Goal: Book appointment/travel/reservation

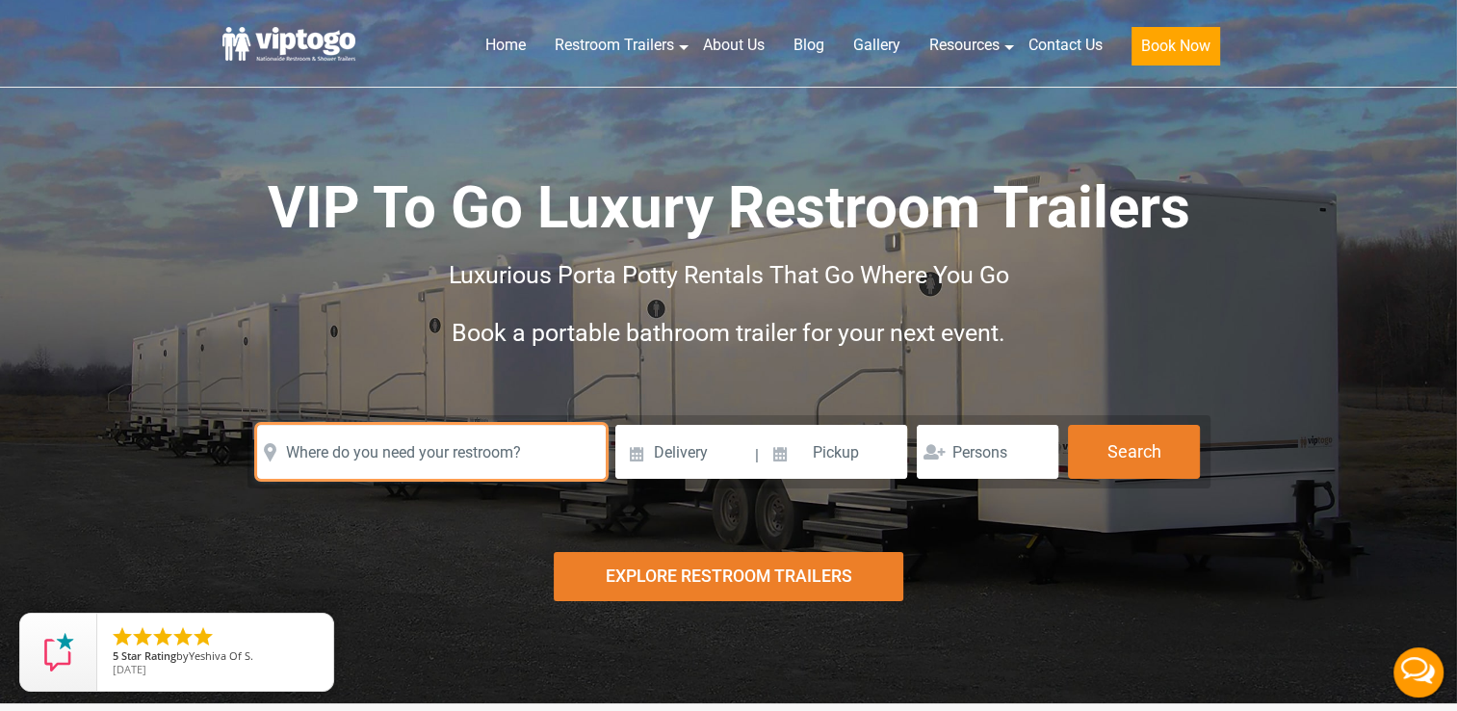
click at [442, 454] on input "text" at bounding box center [431, 452] width 349 height 54
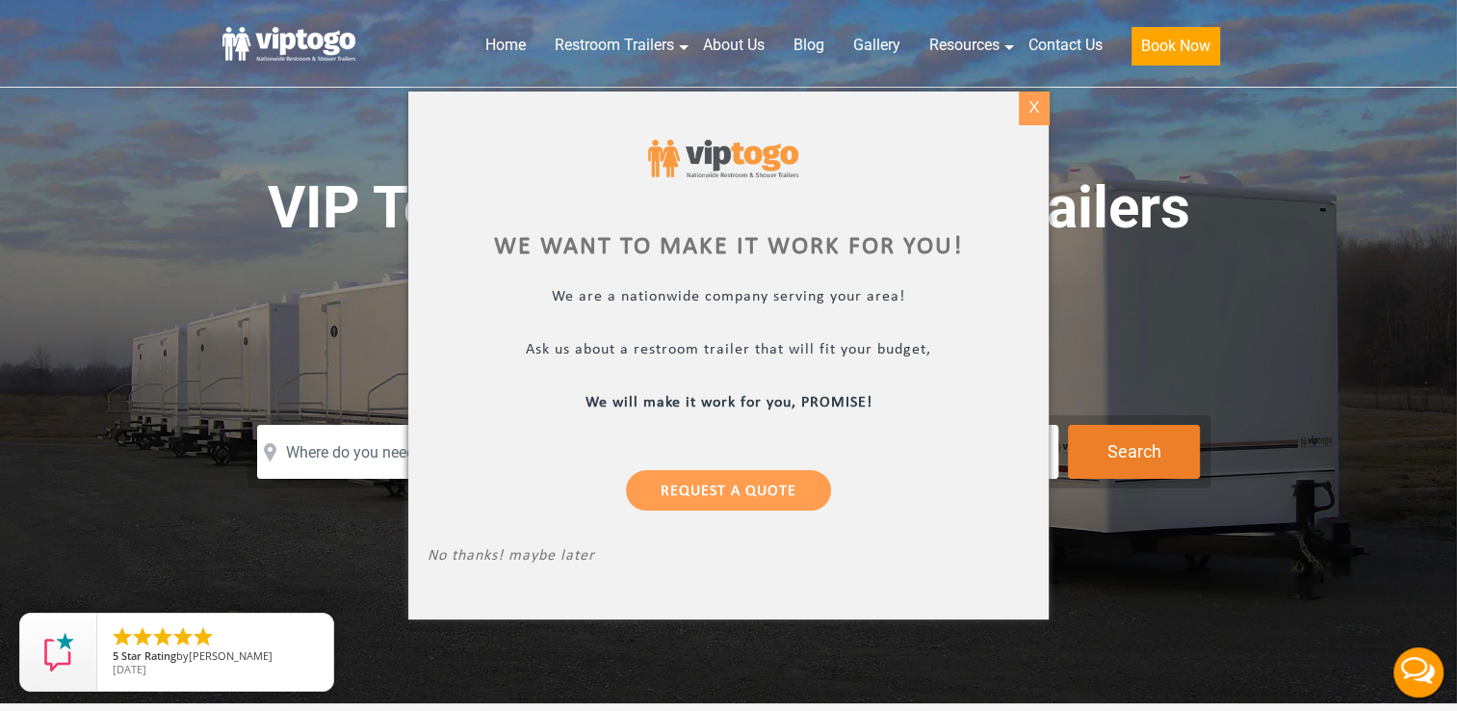
click at [1040, 104] on div "X" at bounding box center [1034, 108] width 30 height 33
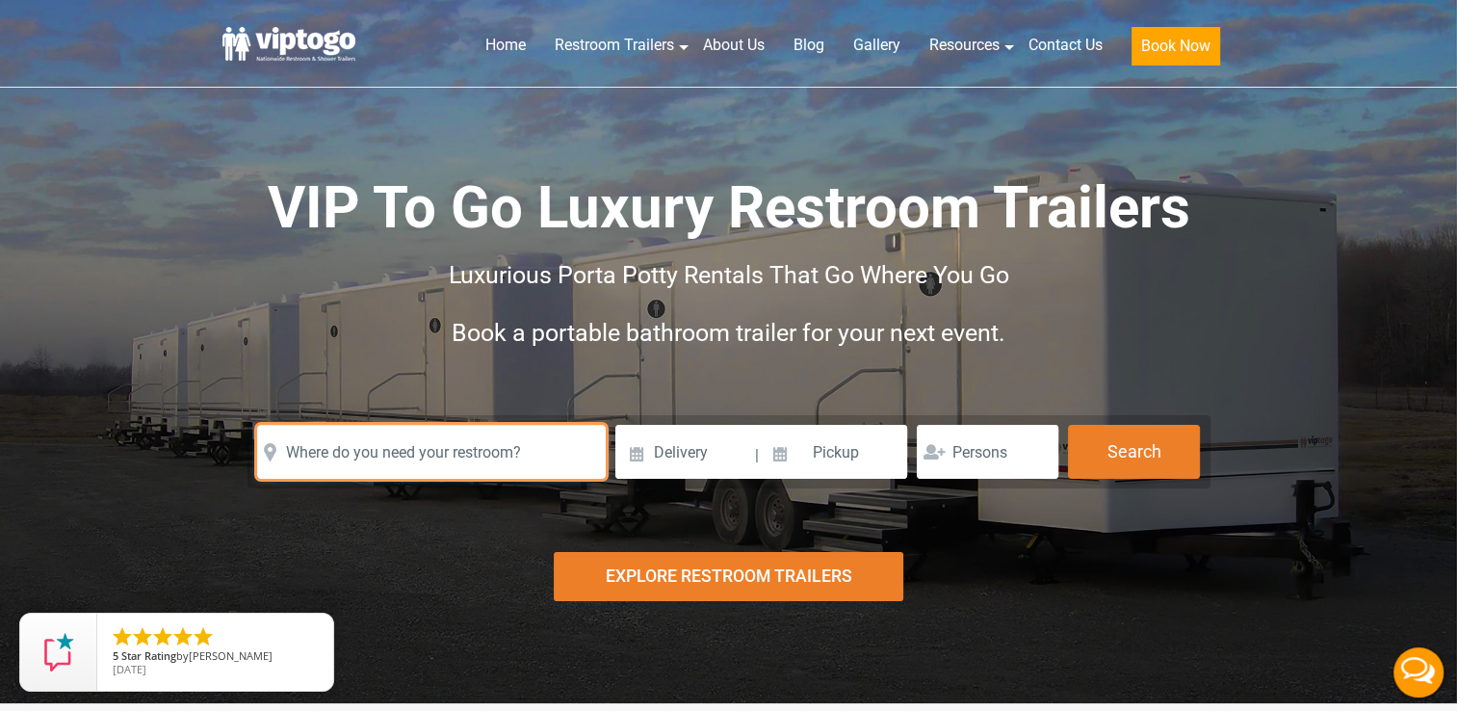
click at [444, 459] on input "text" at bounding box center [431, 452] width 349 height 54
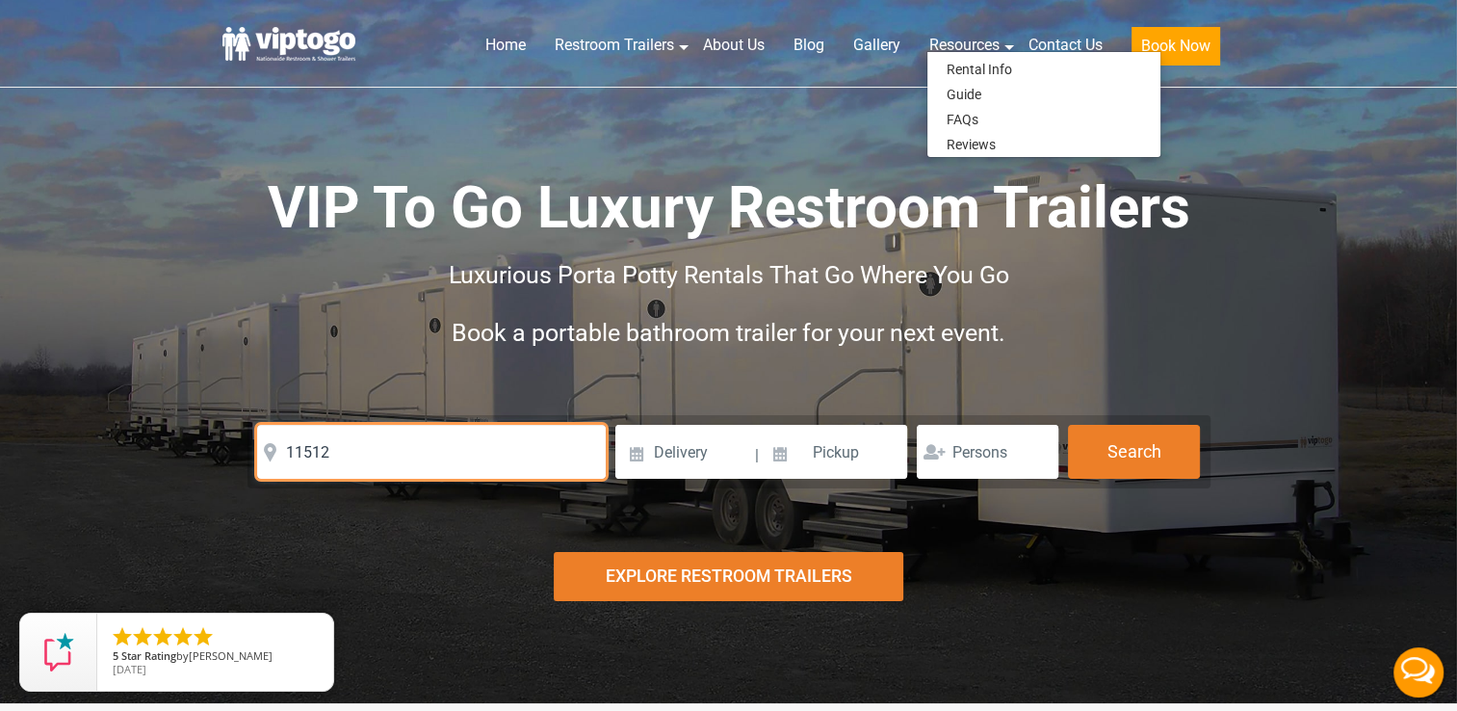
click at [389, 449] on input "11512" at bounding box center [431, 452] width 349 height 54
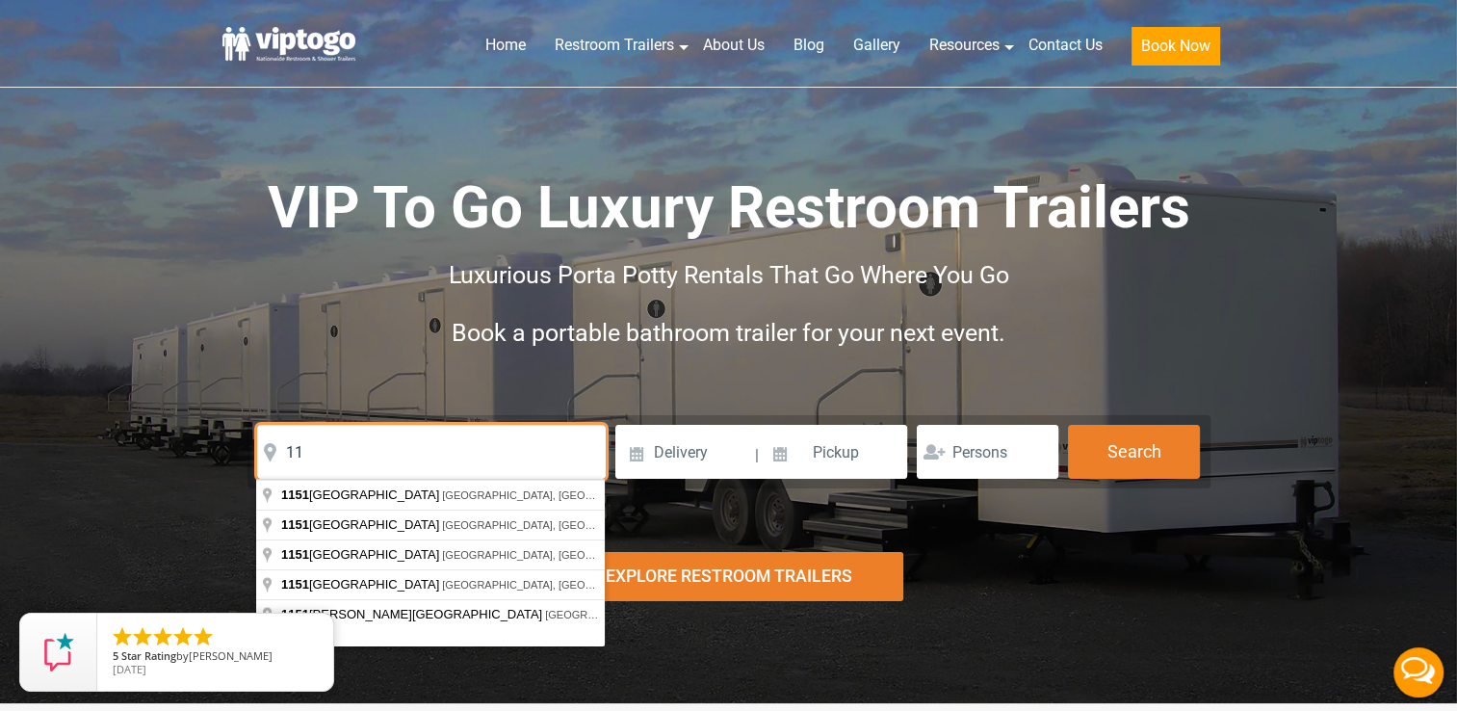
type input "1"
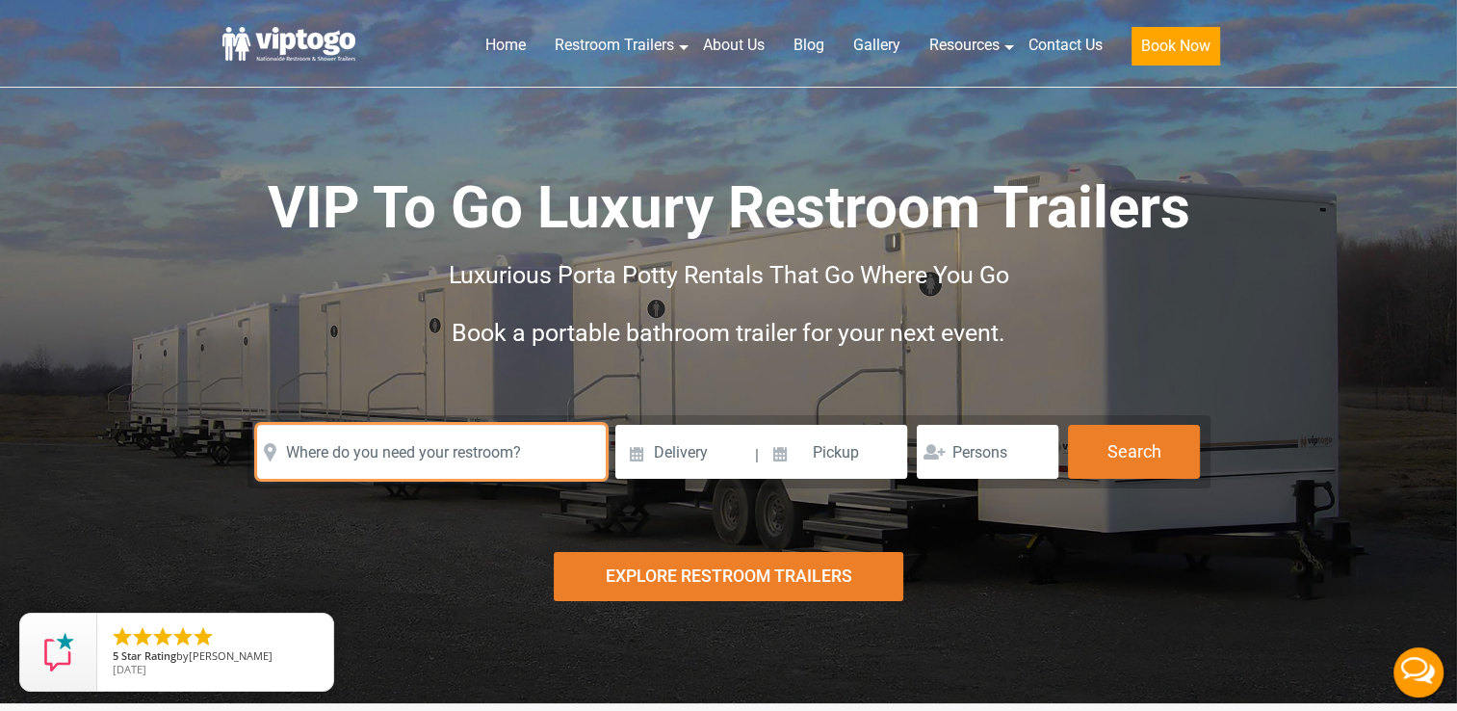
paste input "111 Hempstead Turnpike, West Hempstead, NY 11552"
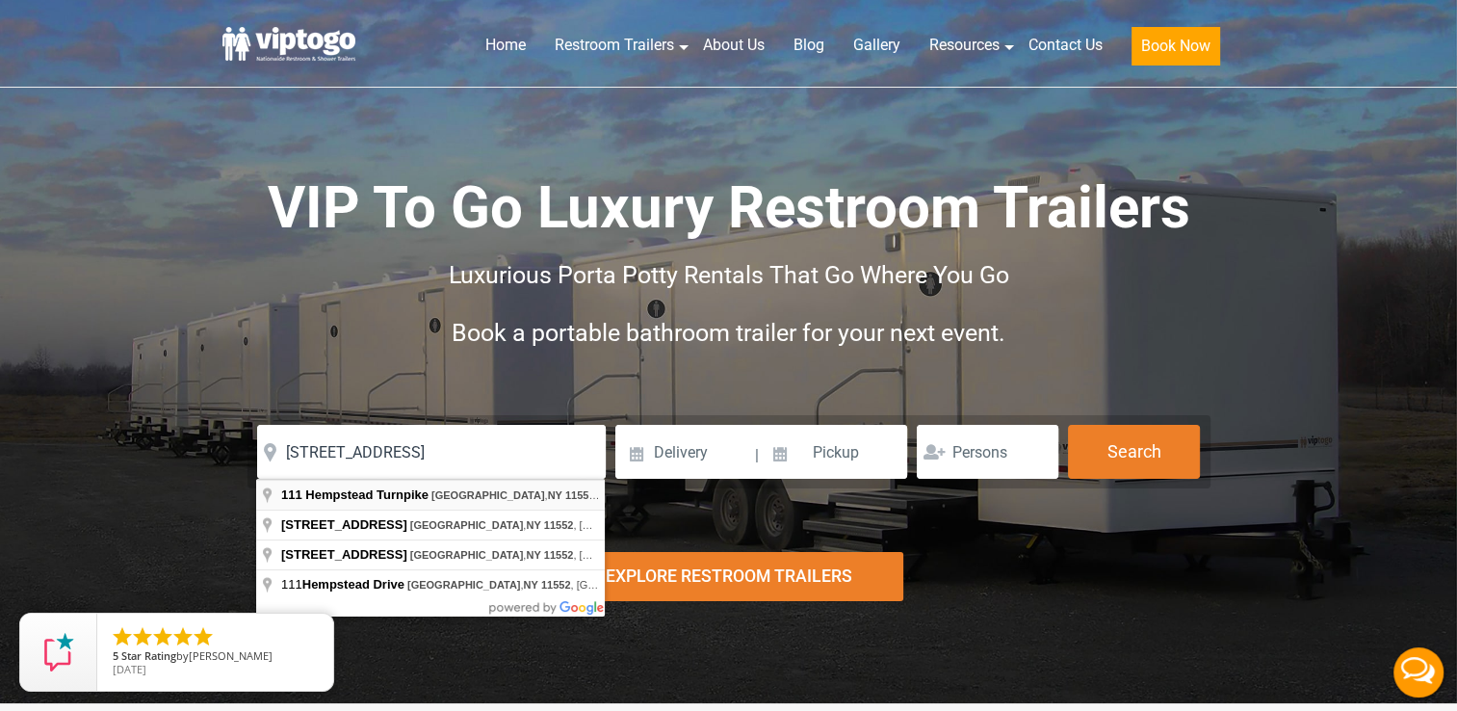
type input "111 Hempstead Turnpike, West Hempstead, NY 11552, USA"
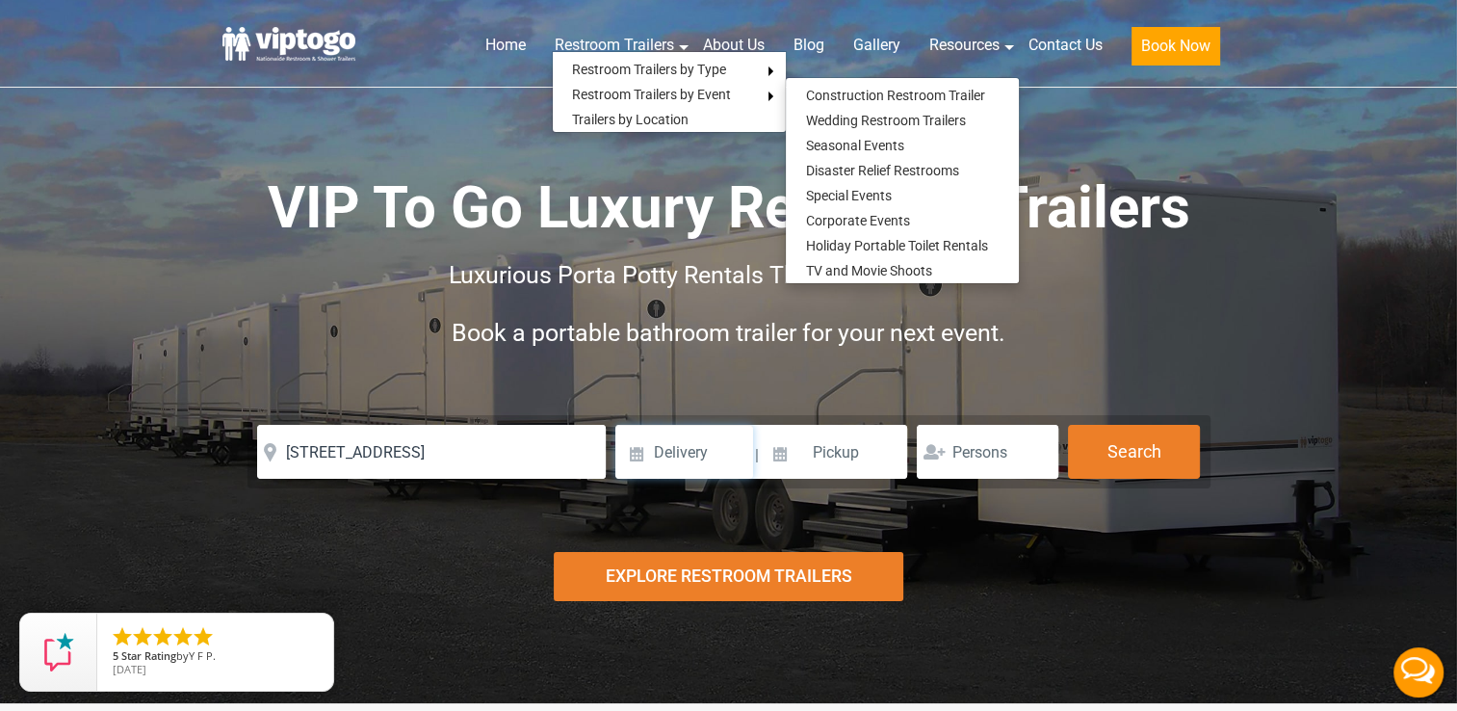
click at [679, 453] on input at bounding box center [684, 452] width 138 height 54
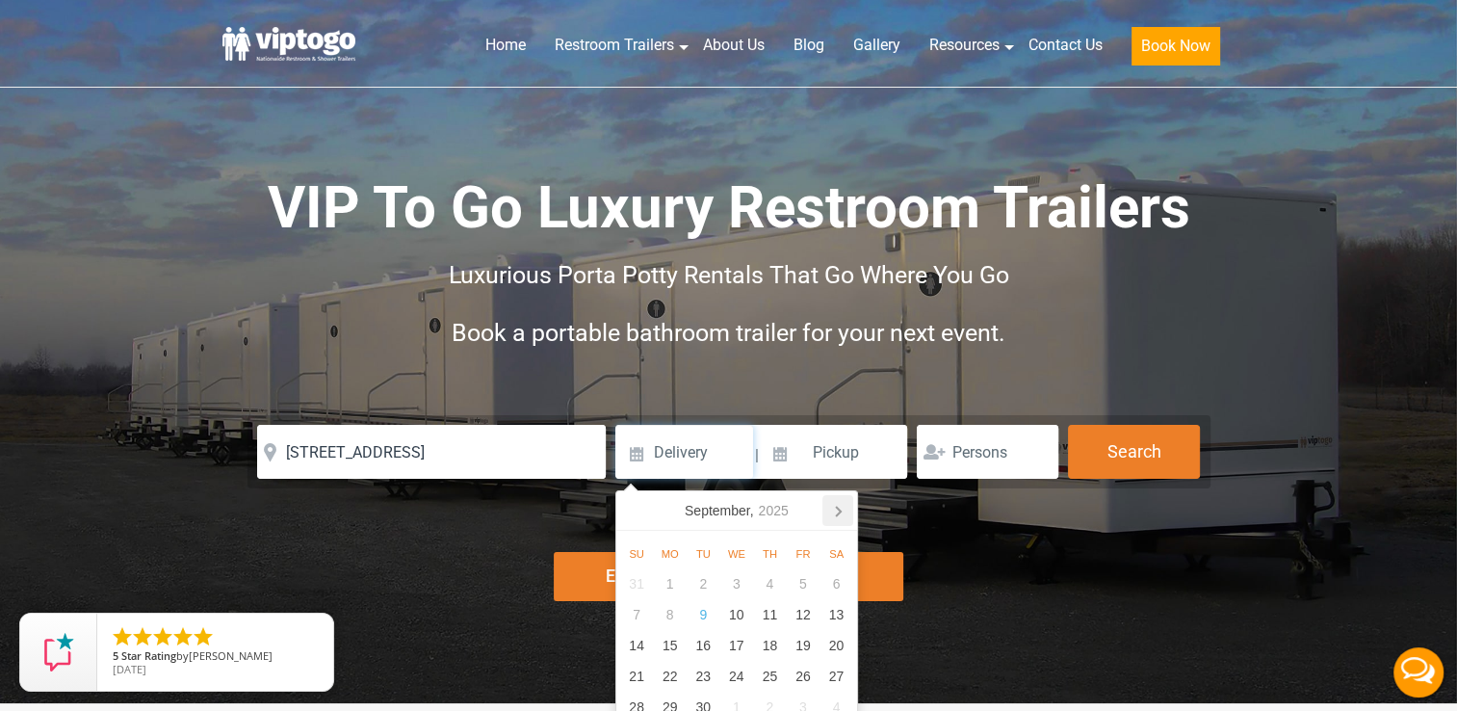
click at [832, 510] on icon at bounding box center [838, 510] width 31 height 31
click at [700, 585] on div "30" at bounding box center [704, 583] width 34 height 31
type input "[DATE]"
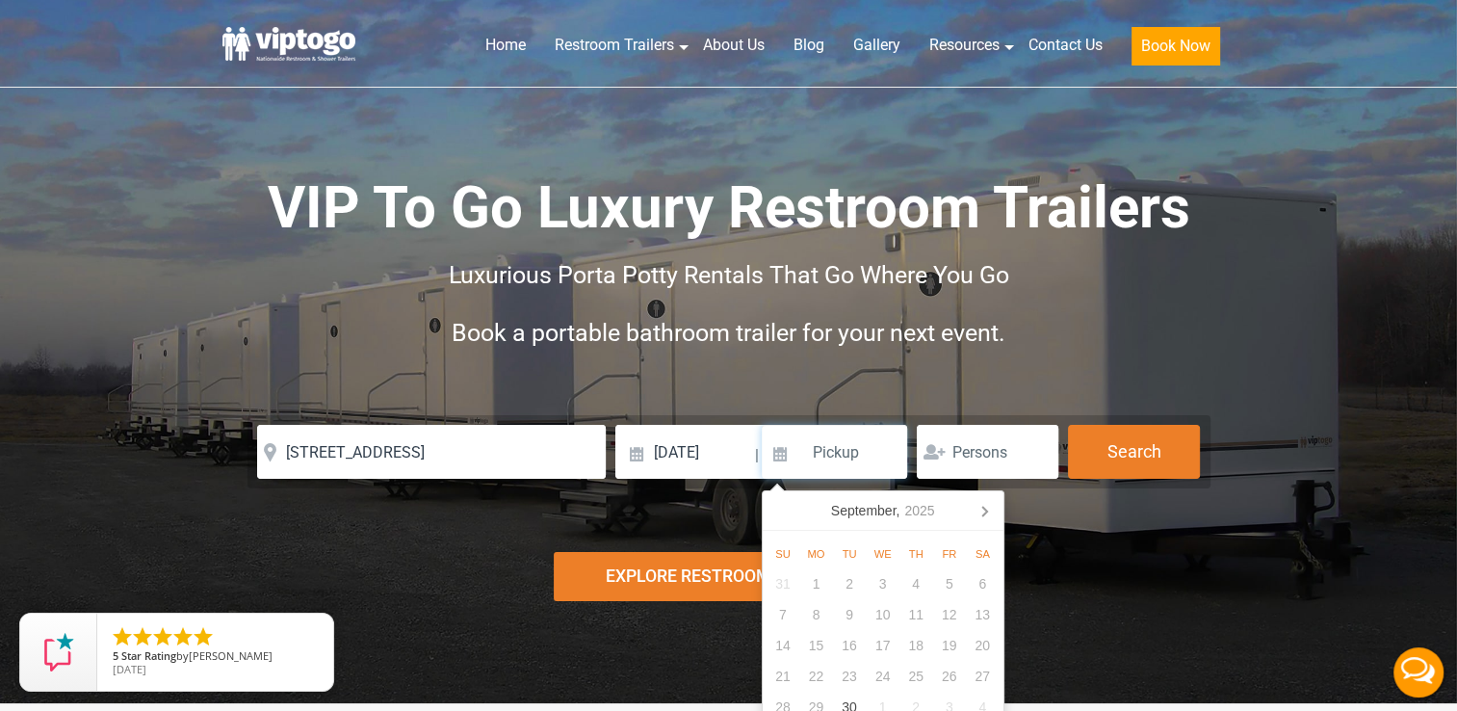
click at [863, 457] on input at bounding box center [835, 452] width 146 height 54
click at [827, 455] on input at bounding box center [835, 452] width 146 height 54
click at [978, 510] on icon at bounding box center [984, 510] width 31 height 31
click at [910, 584] on div "2" at bounding box center [917, 583] width 34 height 31
type input "[DATE]"
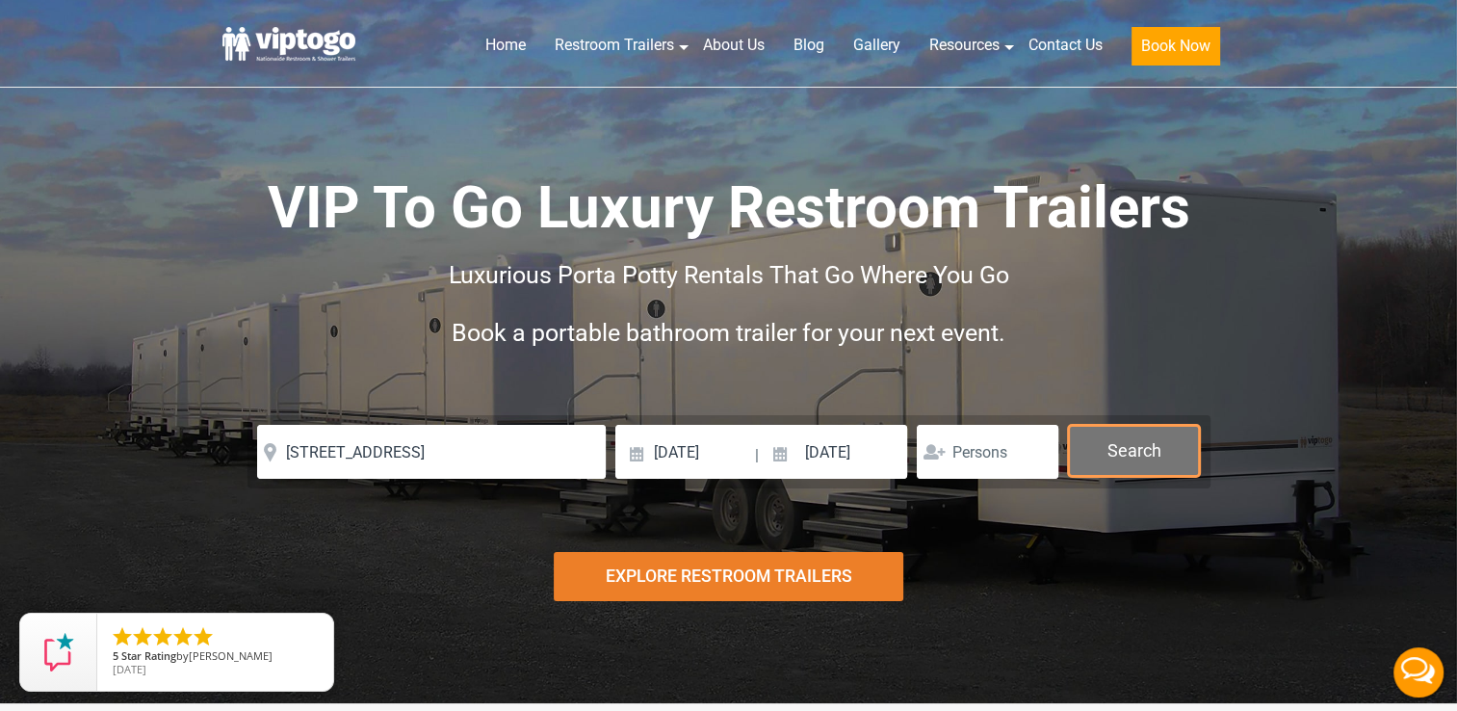
click at [1151, 455] on button "Search" at bounding box center [1134, 451] width 132 height 52
click at [1119, 441] on button "Search" at bounding box center [1134, 451] width 132 height 52
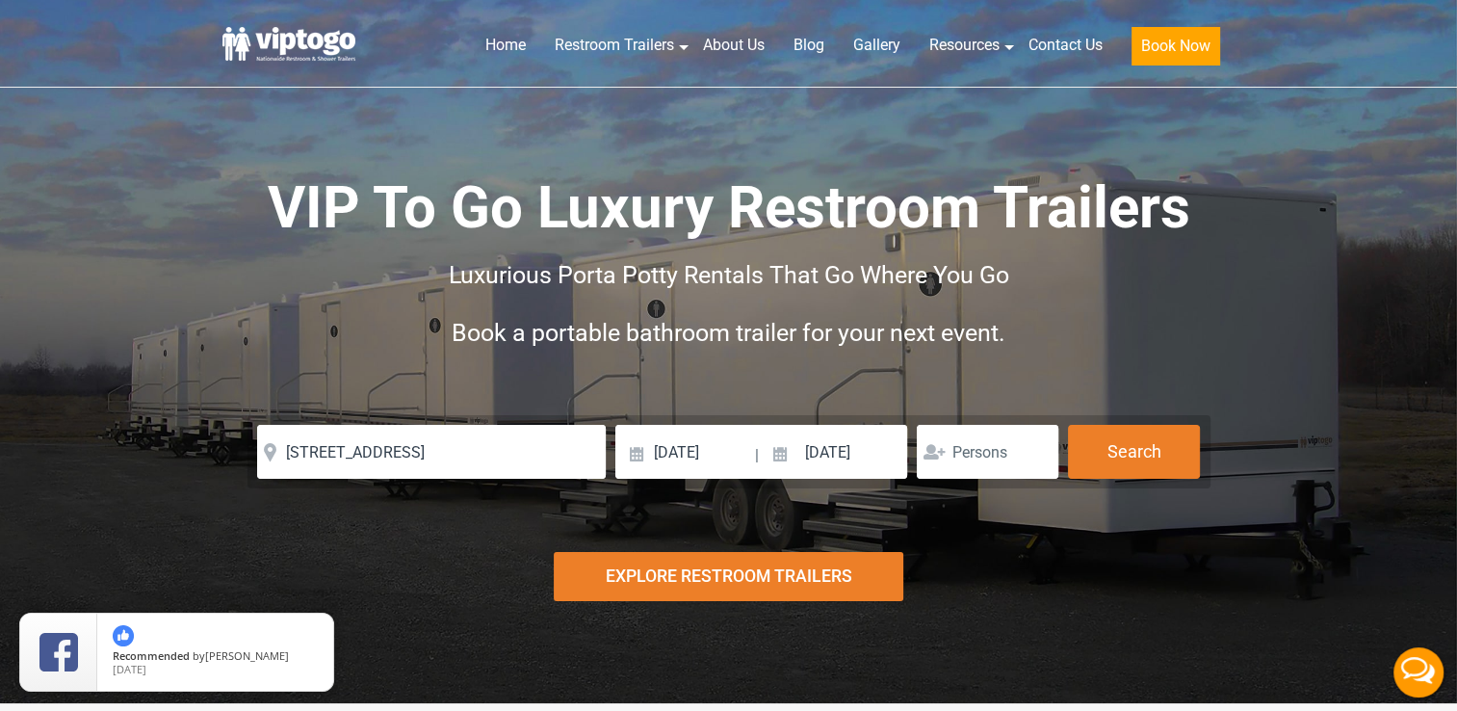
click at [782, 576] on div "Explore Restroom Trailers" at bounding box center [729, 576] width 350 height 49
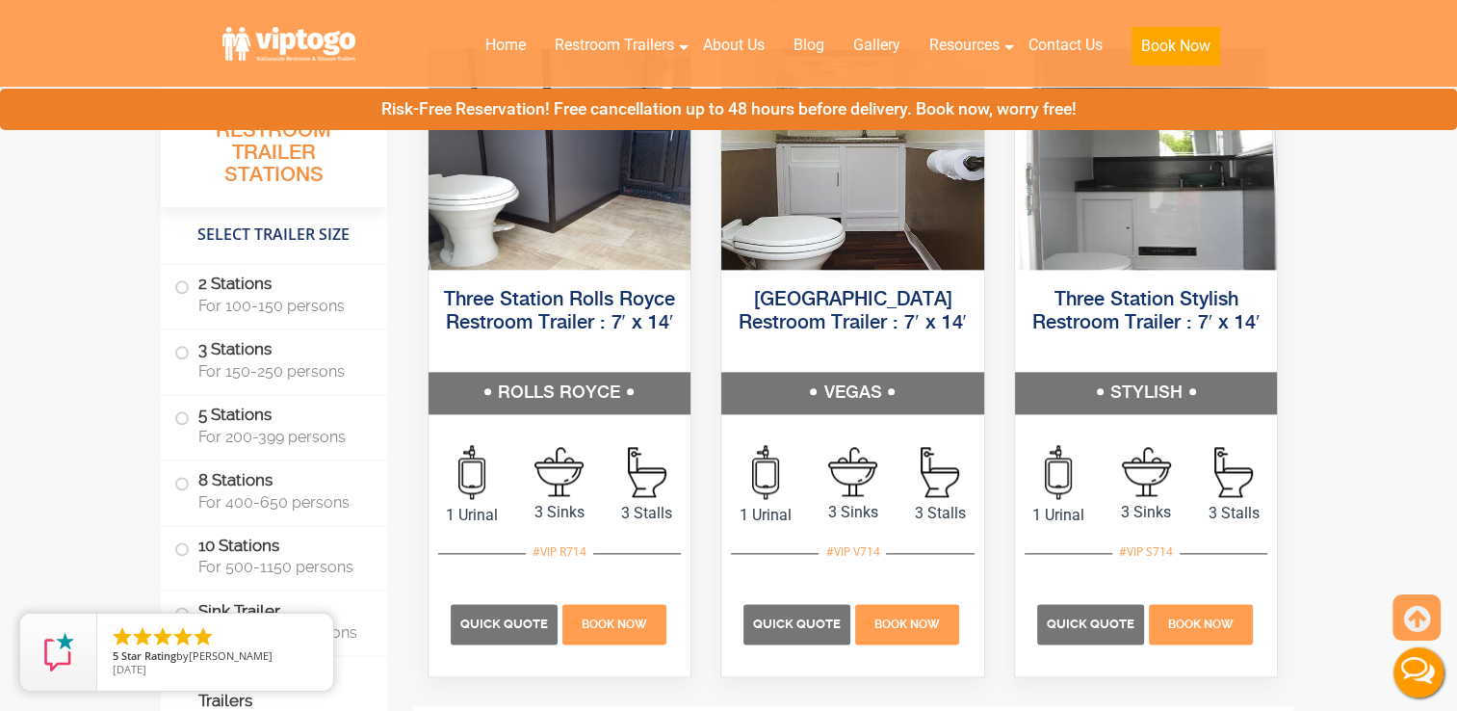
scroll to position [2296, 0]
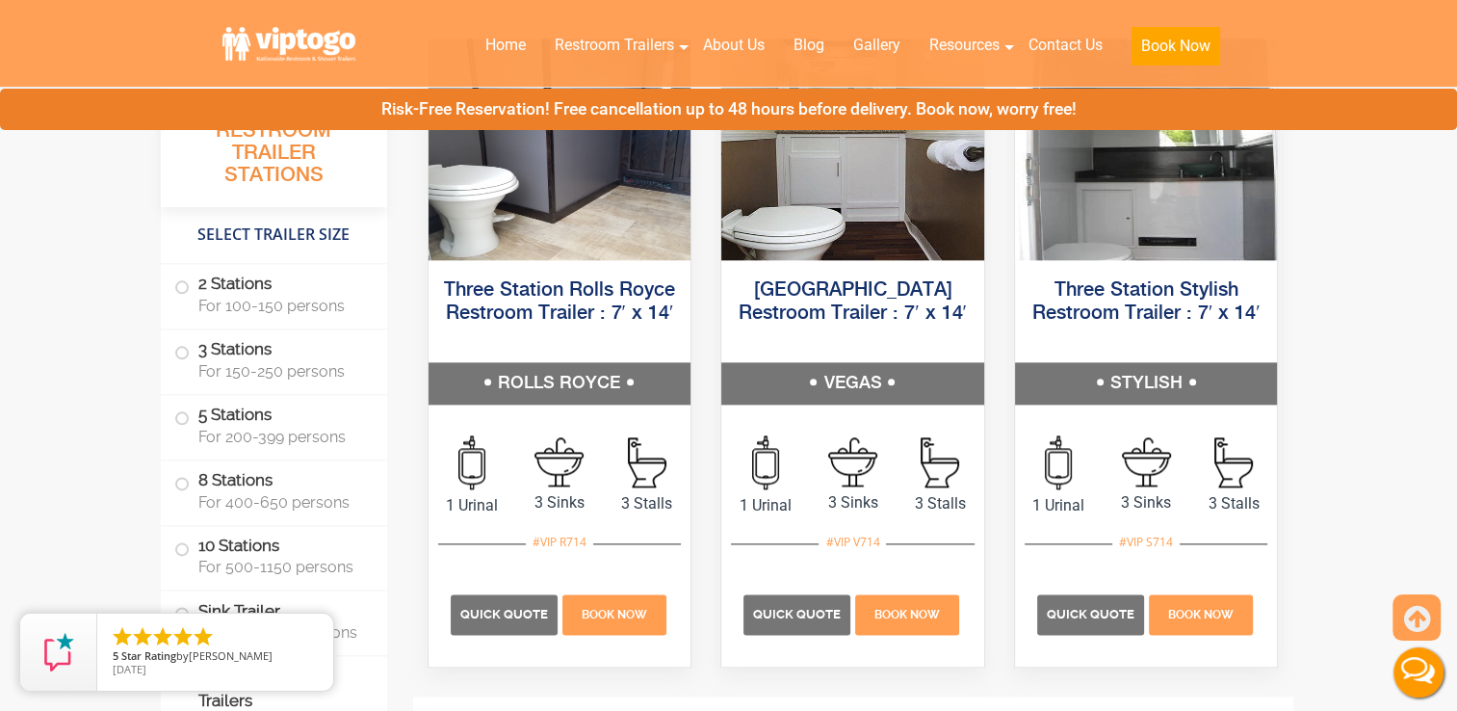
drag, startPoint x: 1099, startPoint y: 604, endPoint x: 1399, endPoint y: 424, distance: 349.5
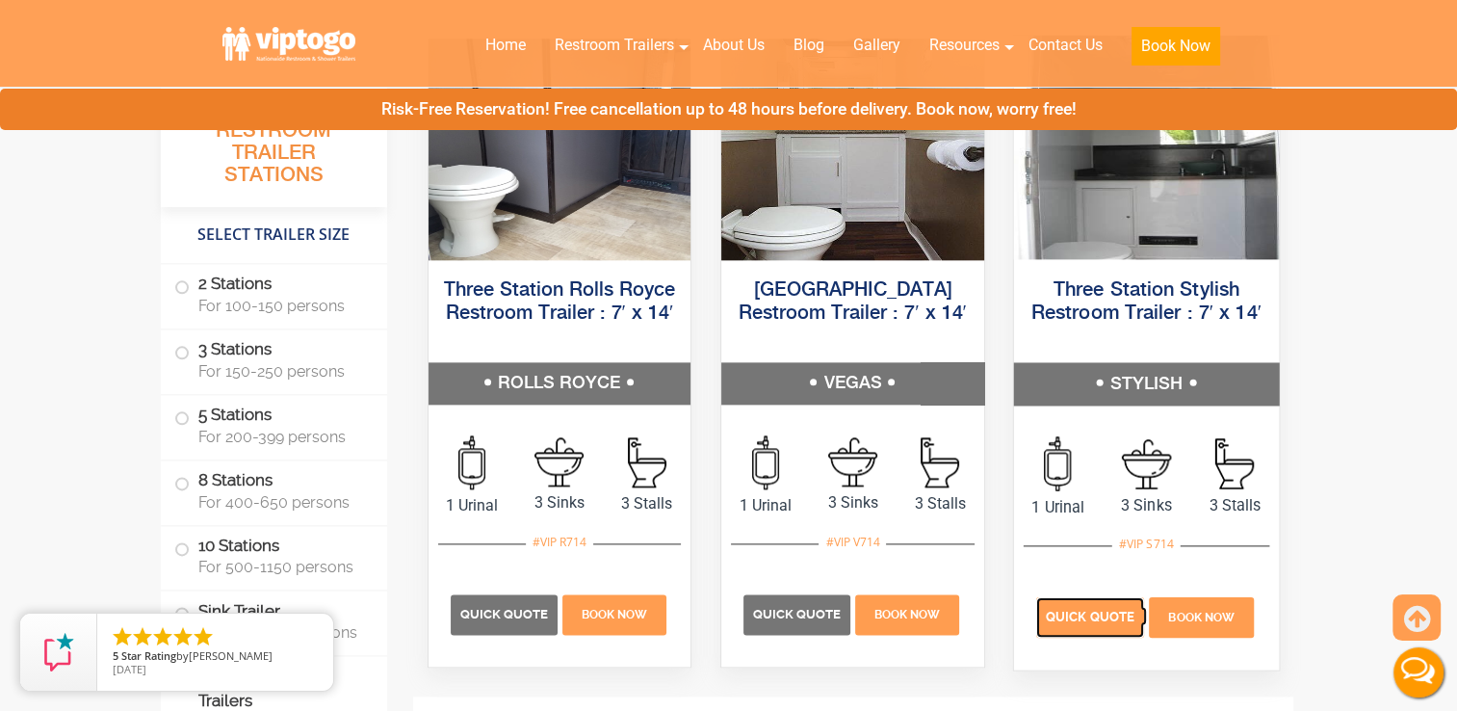
click at [1079, 609] on span "Quick Quote" at bounding box center [1090, 616] width 89 height 14
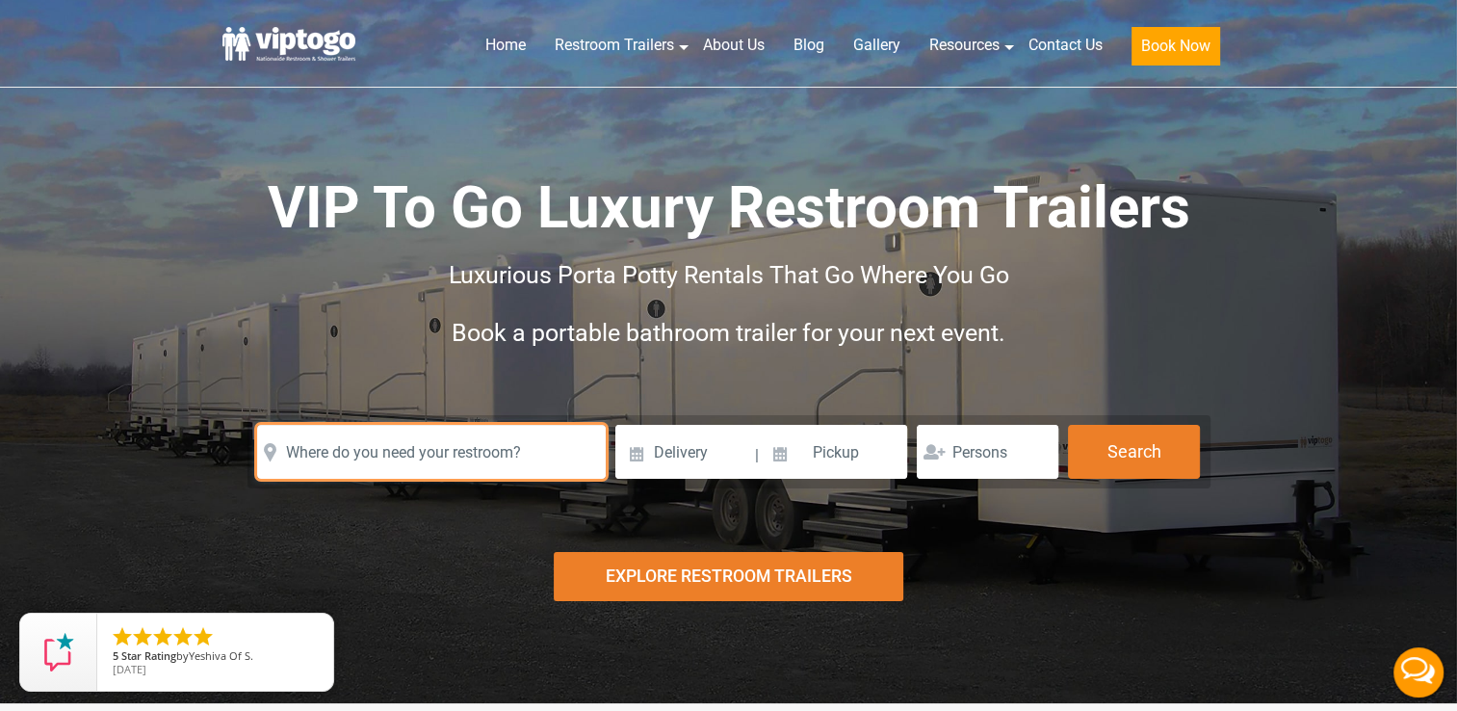
click at [474, 462] on input "text" at bounding box center [431, 452] width 349 height 54
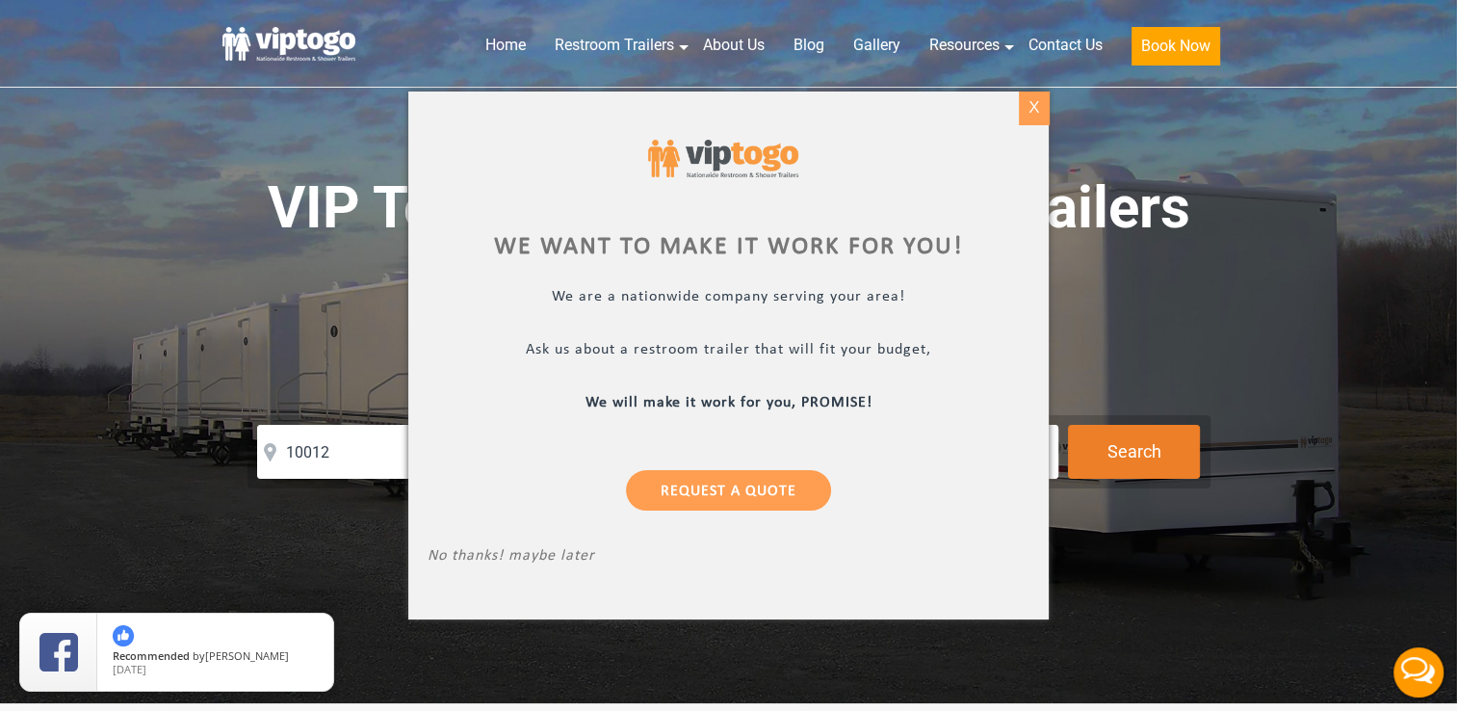
click at [1033, 107] on div "X" at bounding box center [1034, 108] width 30 height 33
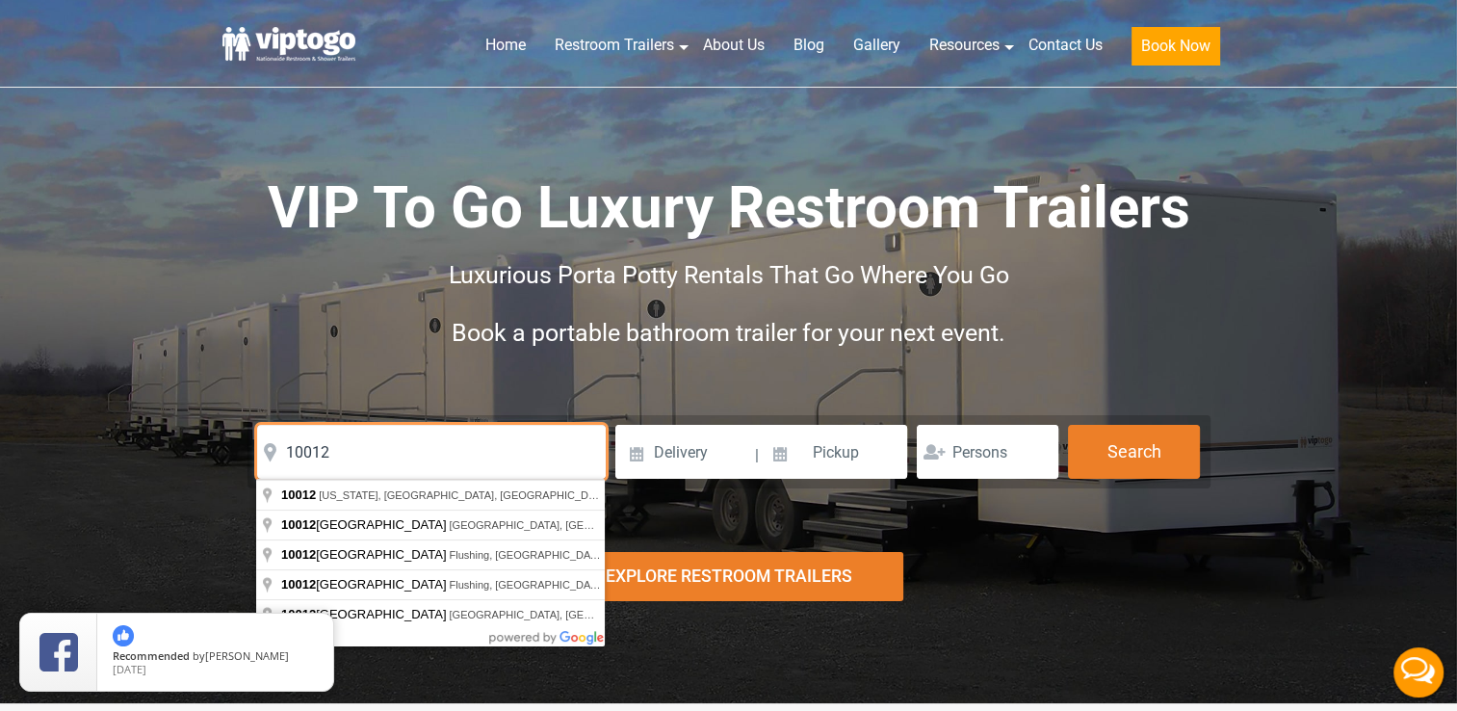
click at [386, 453] on input "10012" at bounding box center [431, 452] width 349 height 54
type input "1"
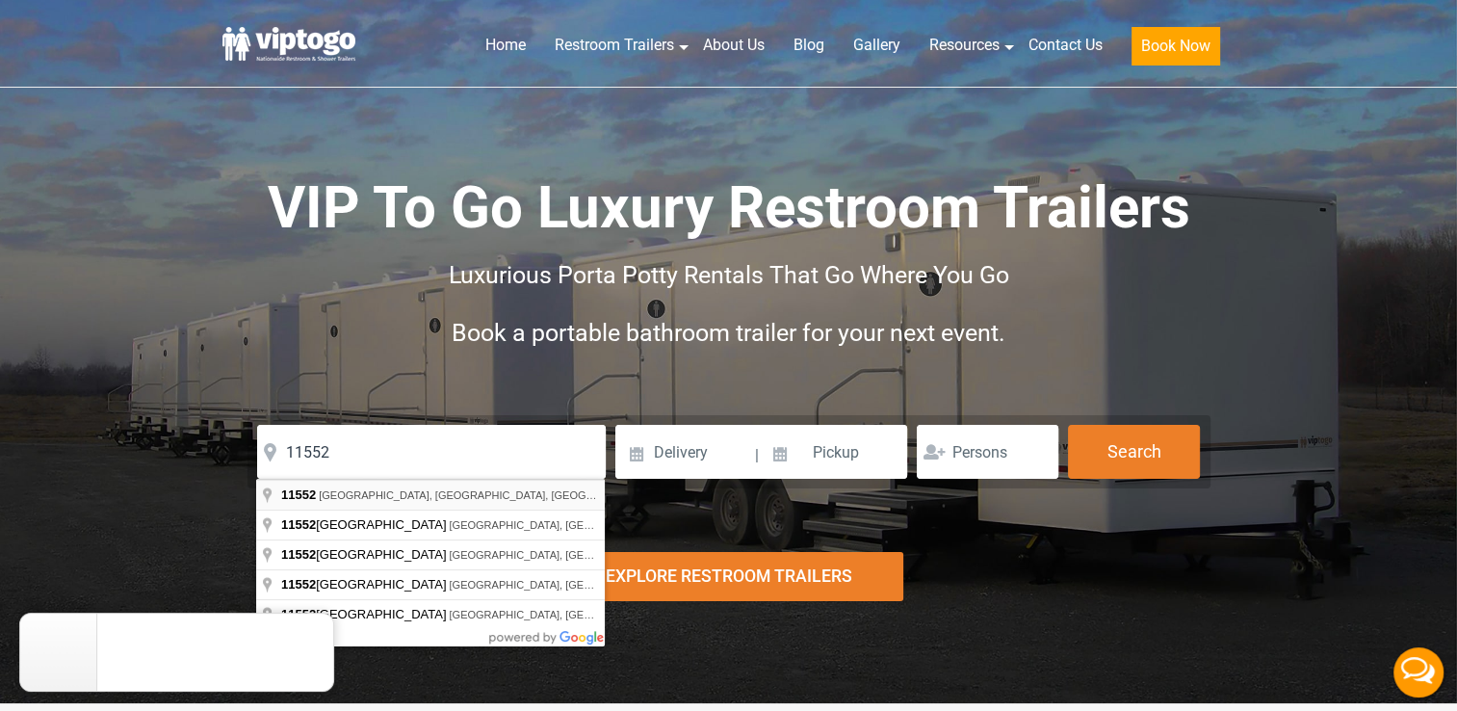
type input "[GEOGRAPHIC_DATA], [GEOGRAPHIC_DATA]"
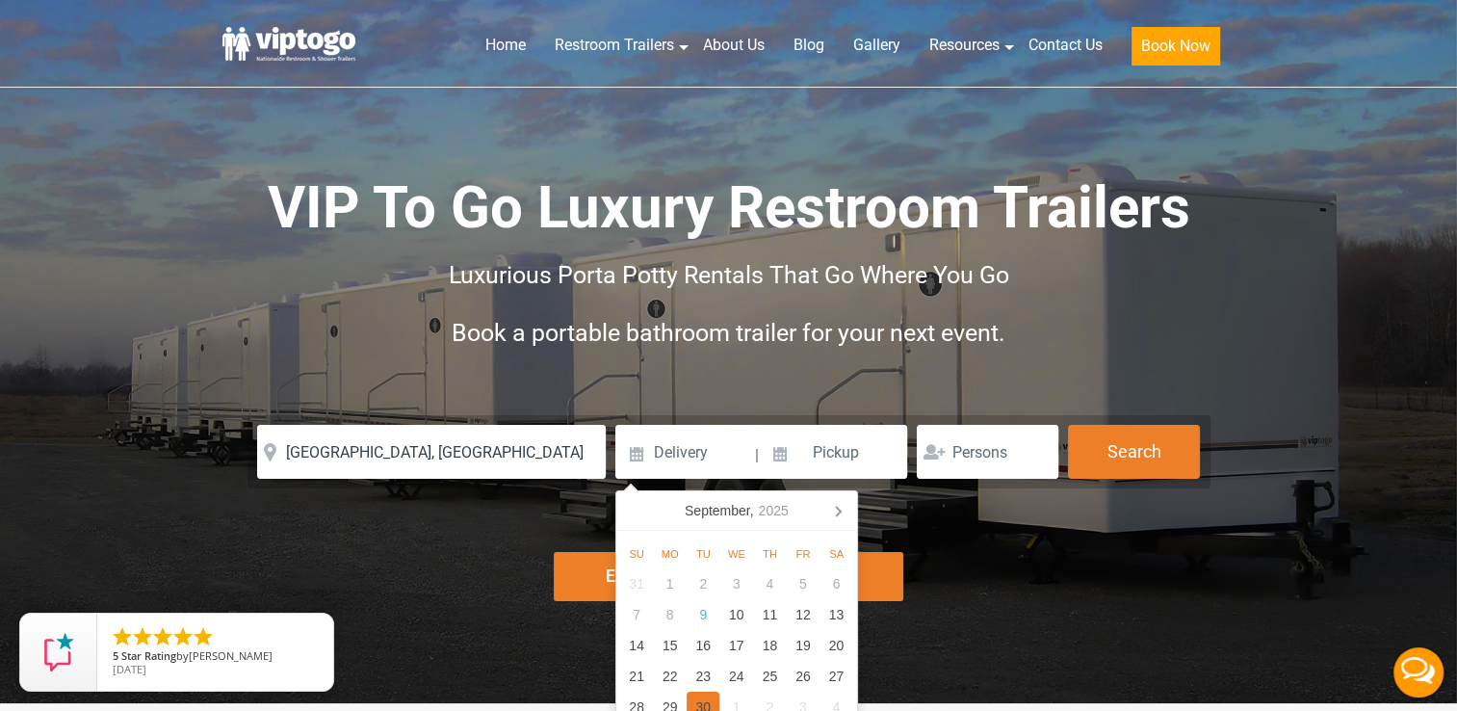
click at [705, 699] on div "30" at bounding box center [704, 707] width 34 height 31
type input "[DATE]"
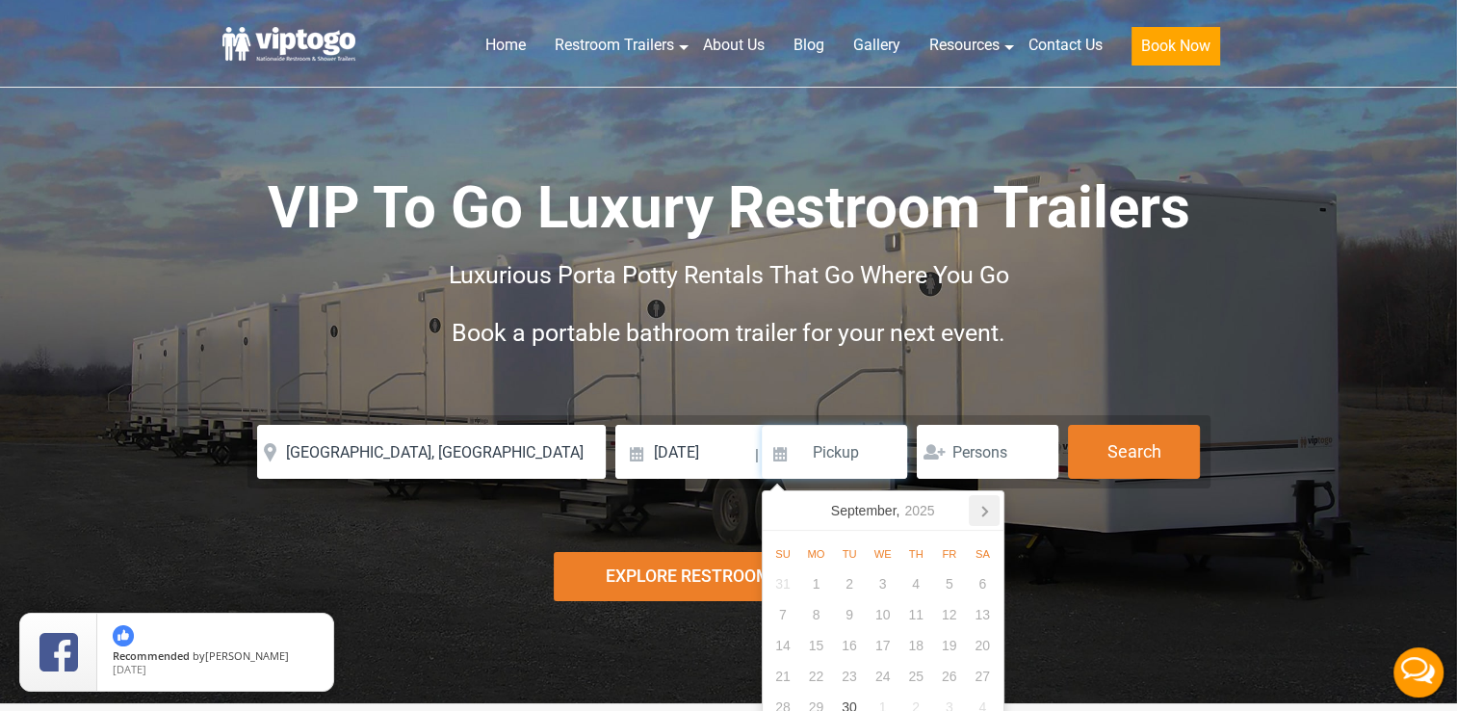
click at [986, 508] on icon at bounding box center [984, 510] width 31 height 31
click at [920, 577] on div "2" at bounding box center [917, 583] width 34 height 31
type input "[DATE]"
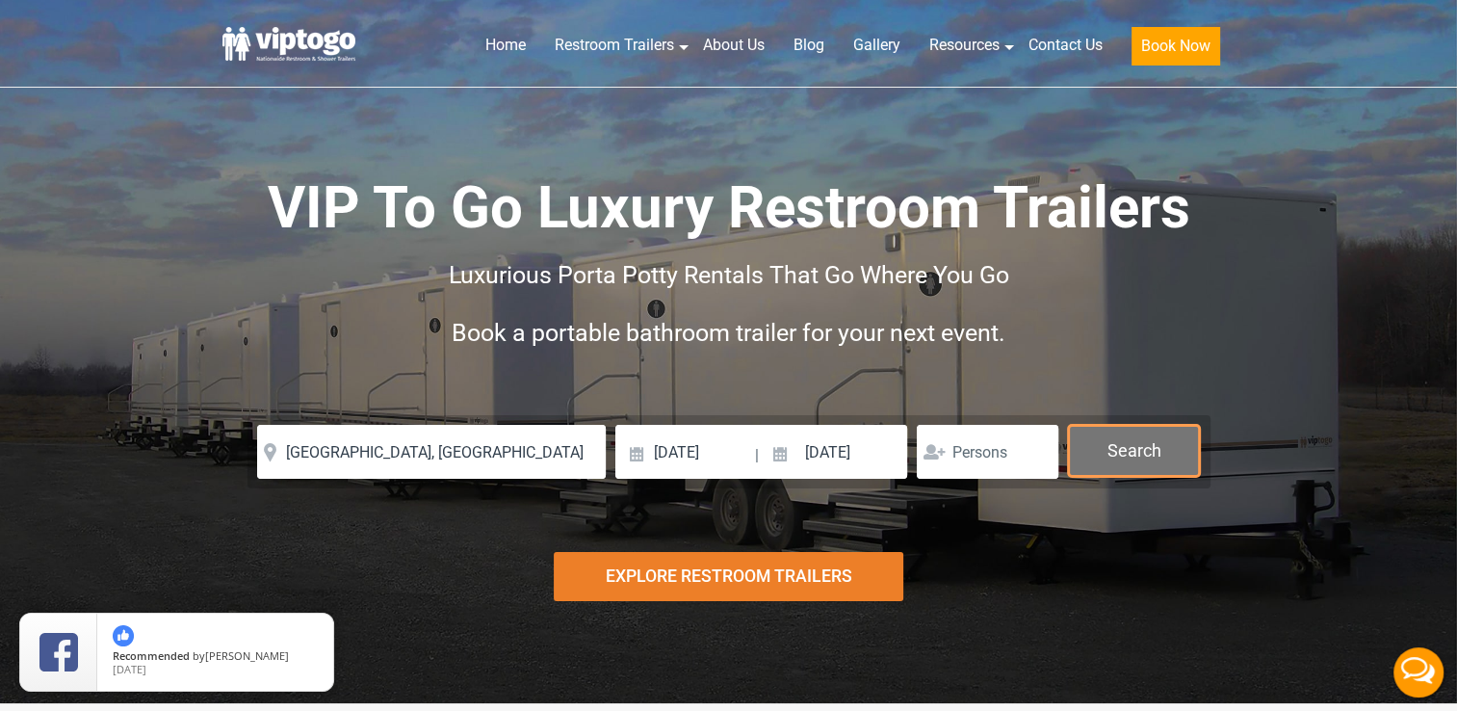
click at [1149, 446] on button "Search" at bounding box center [1134, 451] width 132 height 52
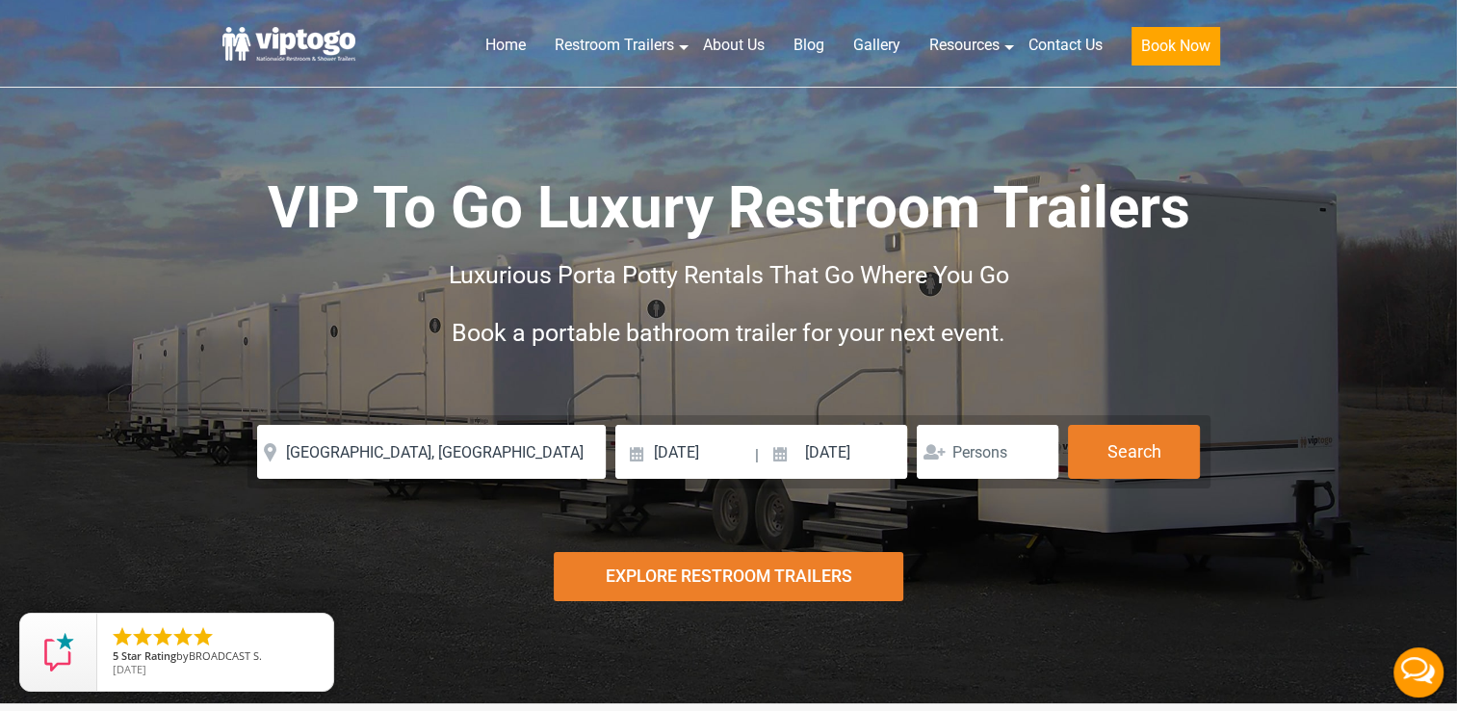
click at [825, 576] on div "Explore Restroom Trailers" at bounding box center [729, 576] width 350 height 49
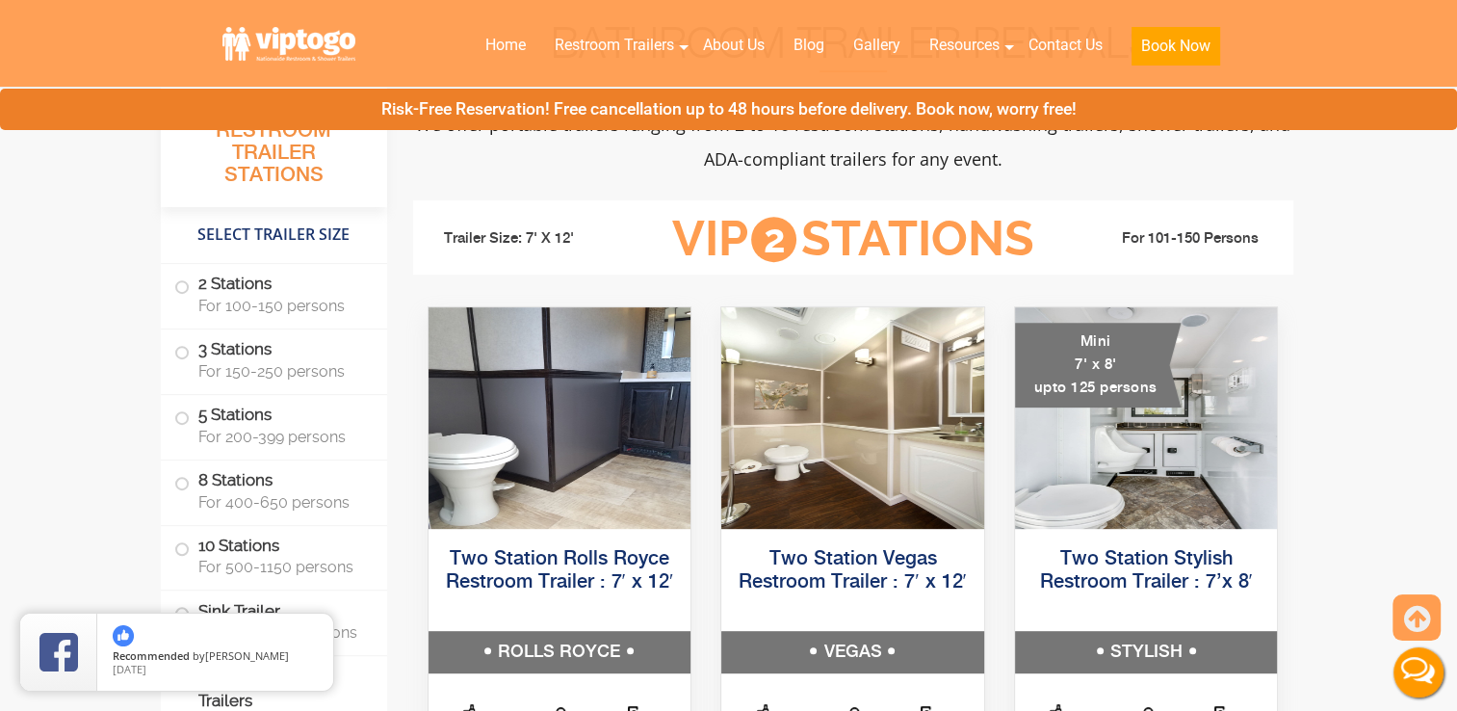
scroll to position [717, 0]
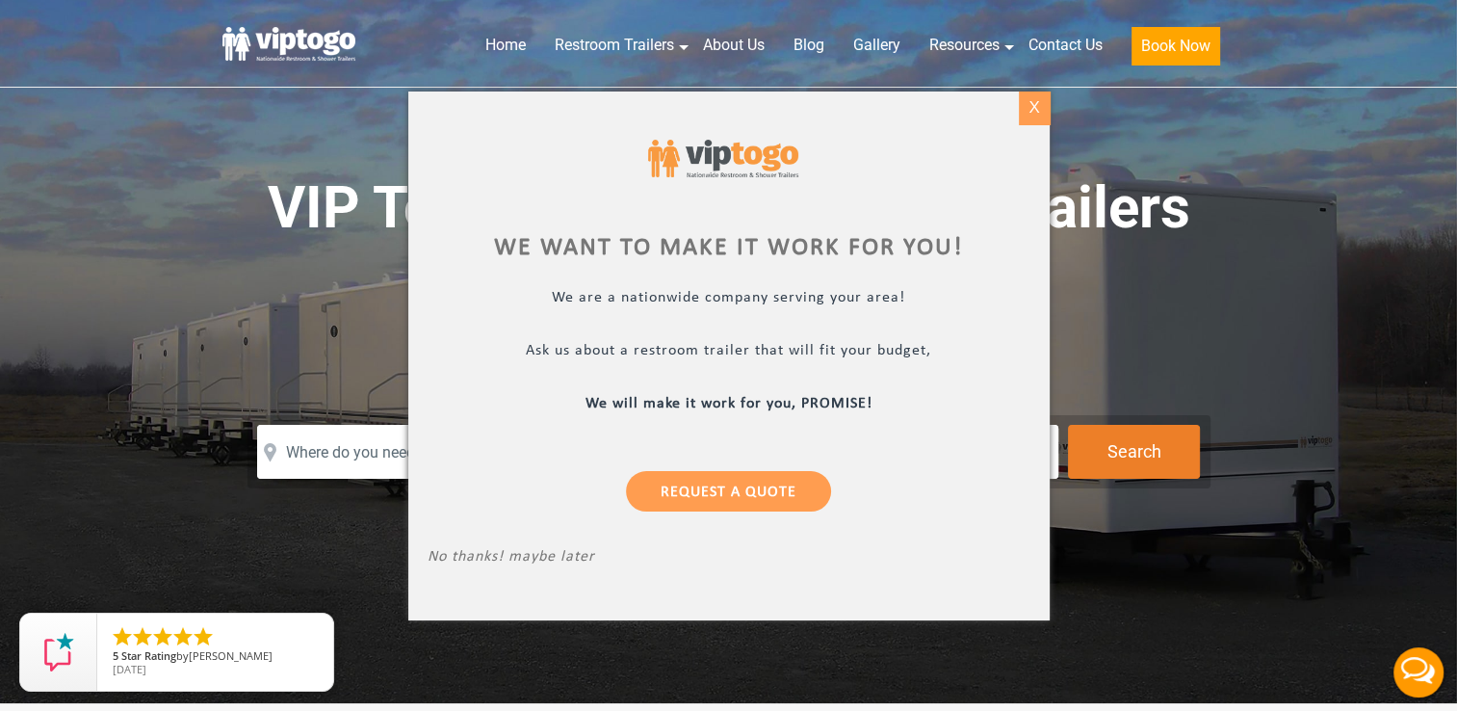
click at [1028, 110] on div "X" at bounding box center [1034, 108] width 30 height 33
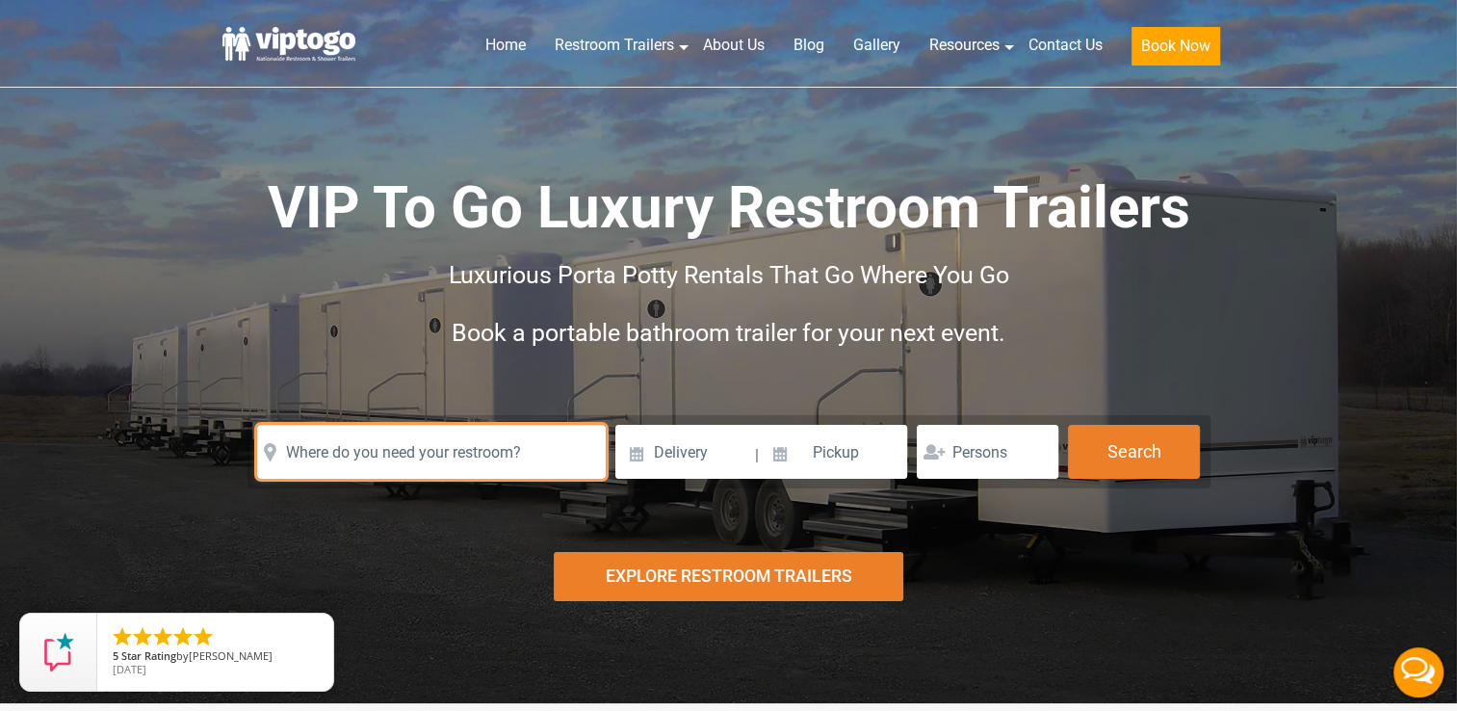
click at [289, 456] on input "text" at bounding box center [431, 452] width 349 height 54
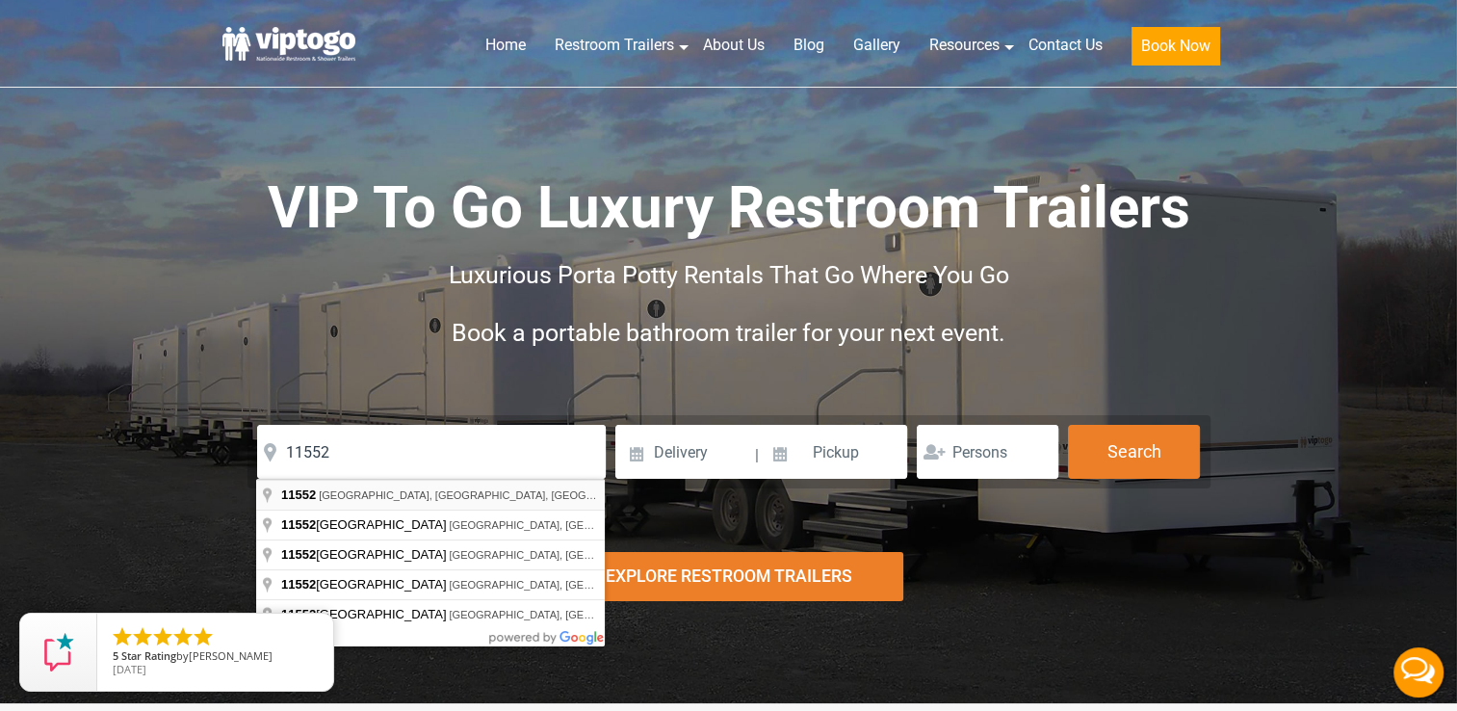
type input "[GEOGRAPHIC_DATA], [GEOGRAPHIC_DATA]"
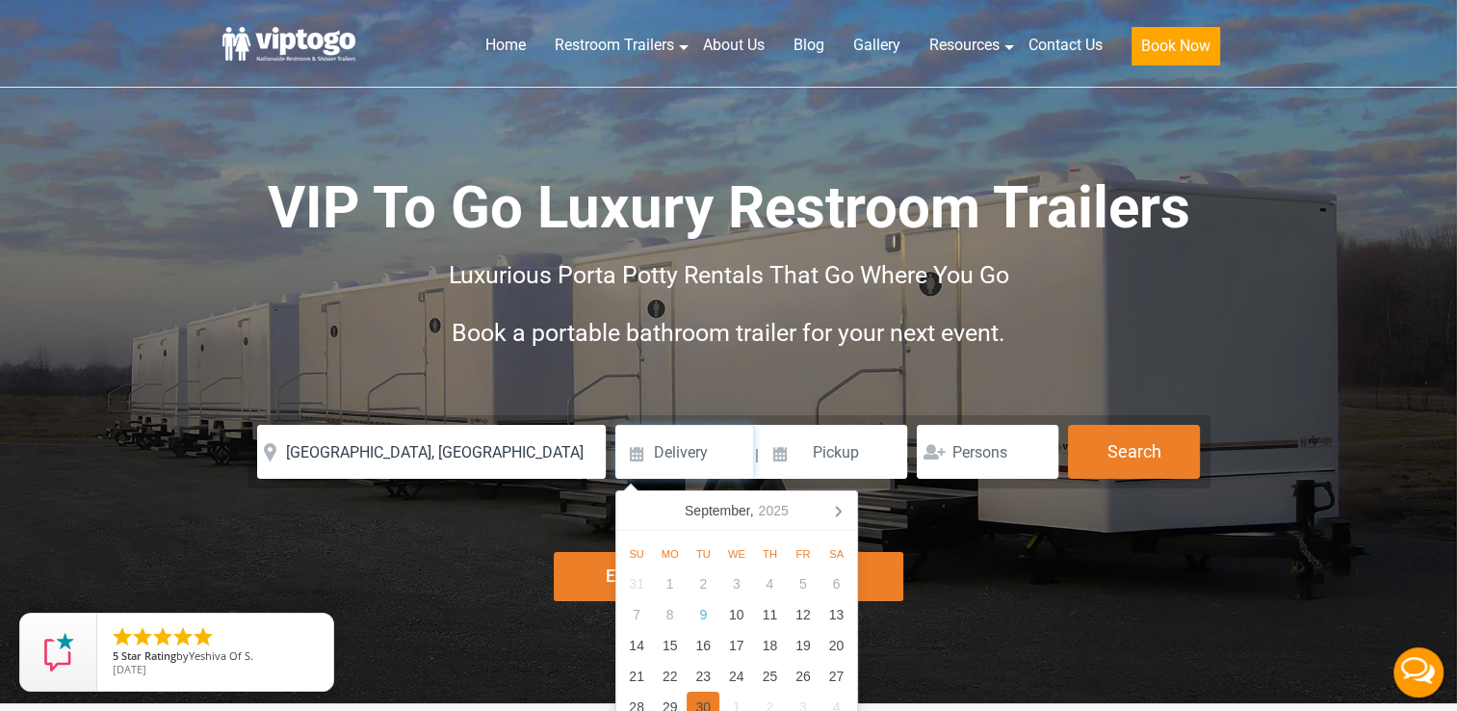
click at [705, 708] on div "30" at bounding box center [704, 707] width 34 height 31
type input "[DATE]"
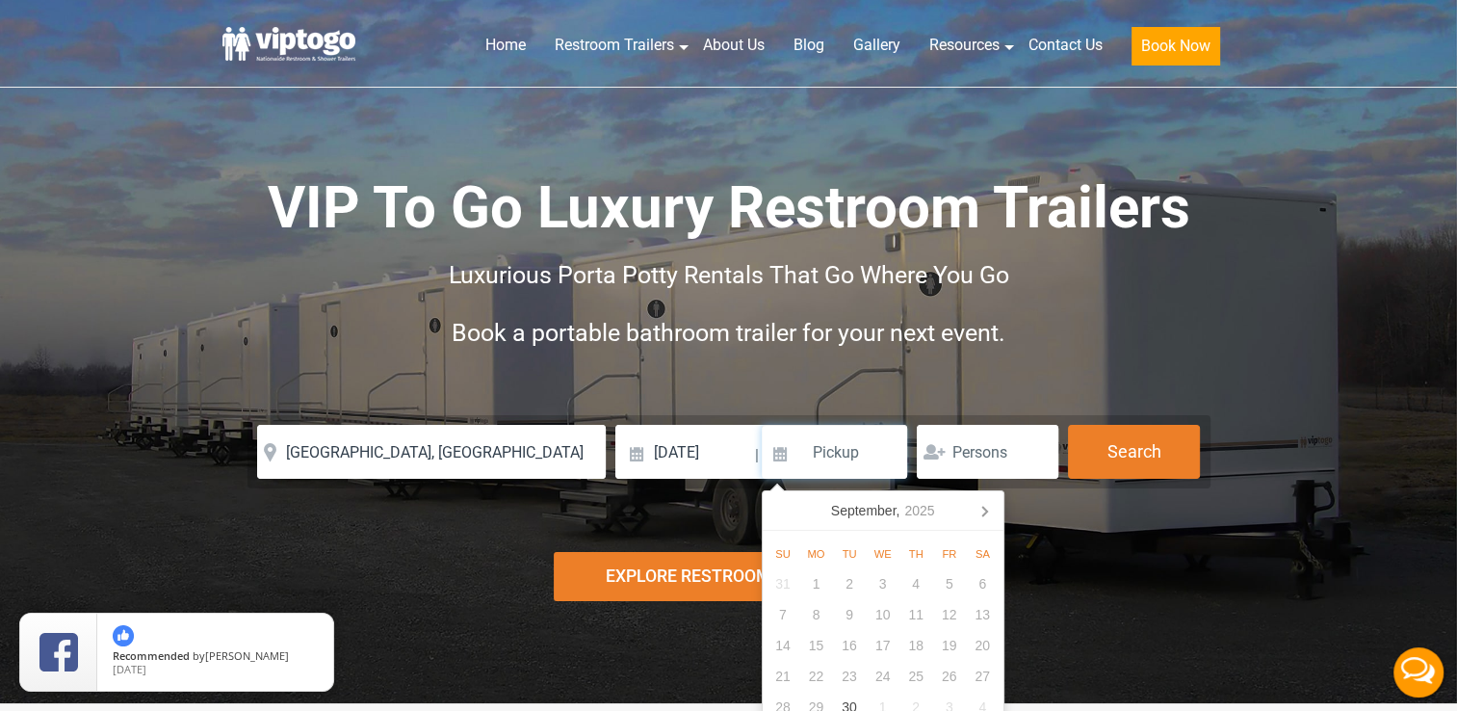
click at [863, 453] on input at bounding box center [835, 452] width 146 height 54
click at [985, 505] on icon at bounding box center [984, 510] width 31 height 31
click at [917, 580] on div "2" at bounding box center [917, 583] width 34 height 31
type input "[DATE]"
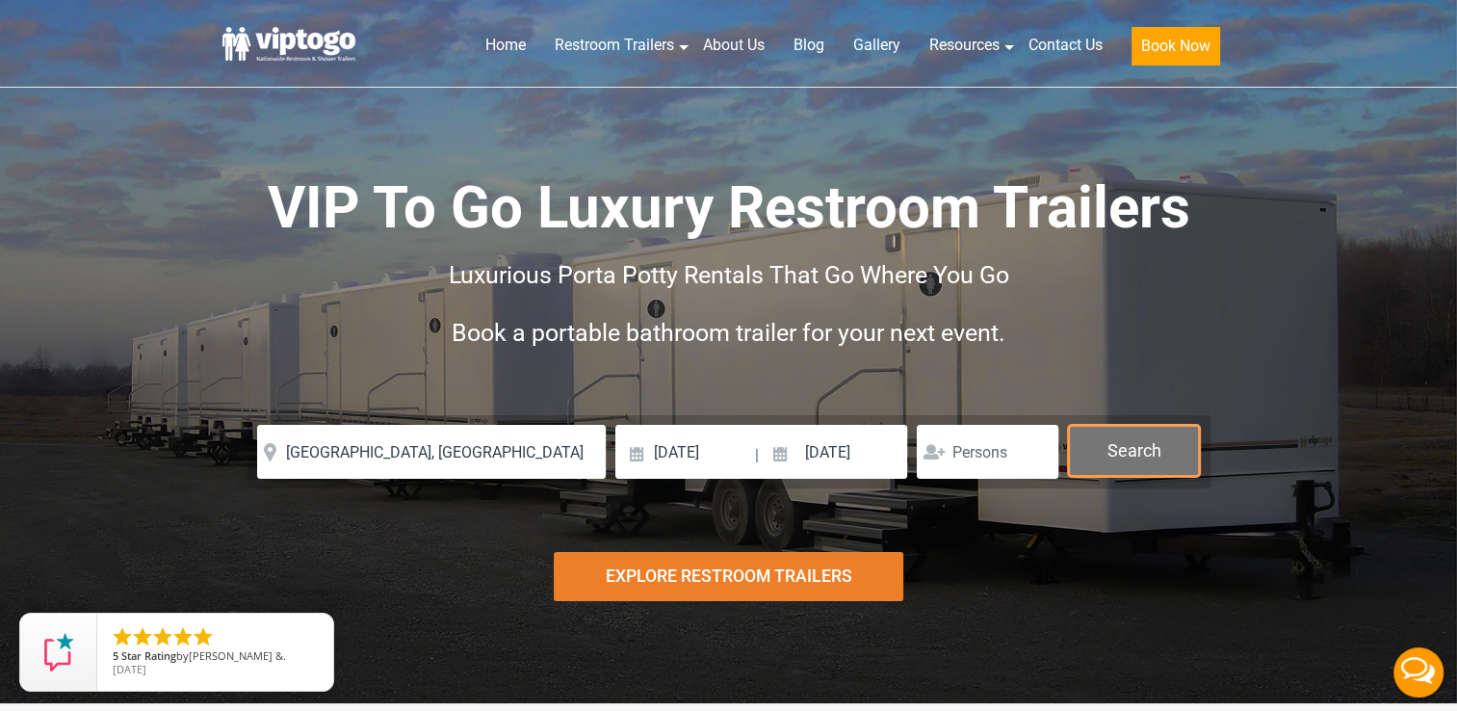
click at [1129, 453] on button "Search" at bounding box center [1134, 451] width 132 height 52
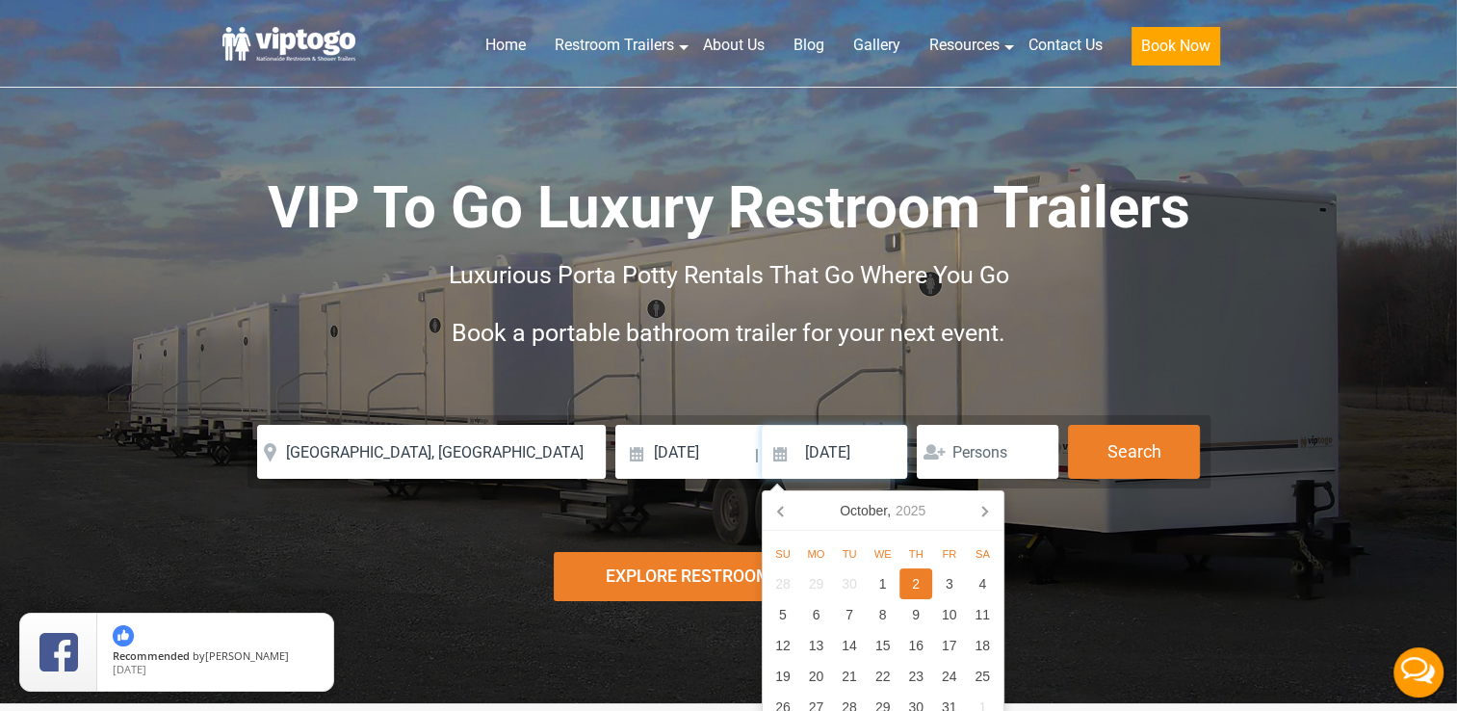
click at [838, 453] on input "[DATE]" at bounding box center [835, 452] width 146 height 54
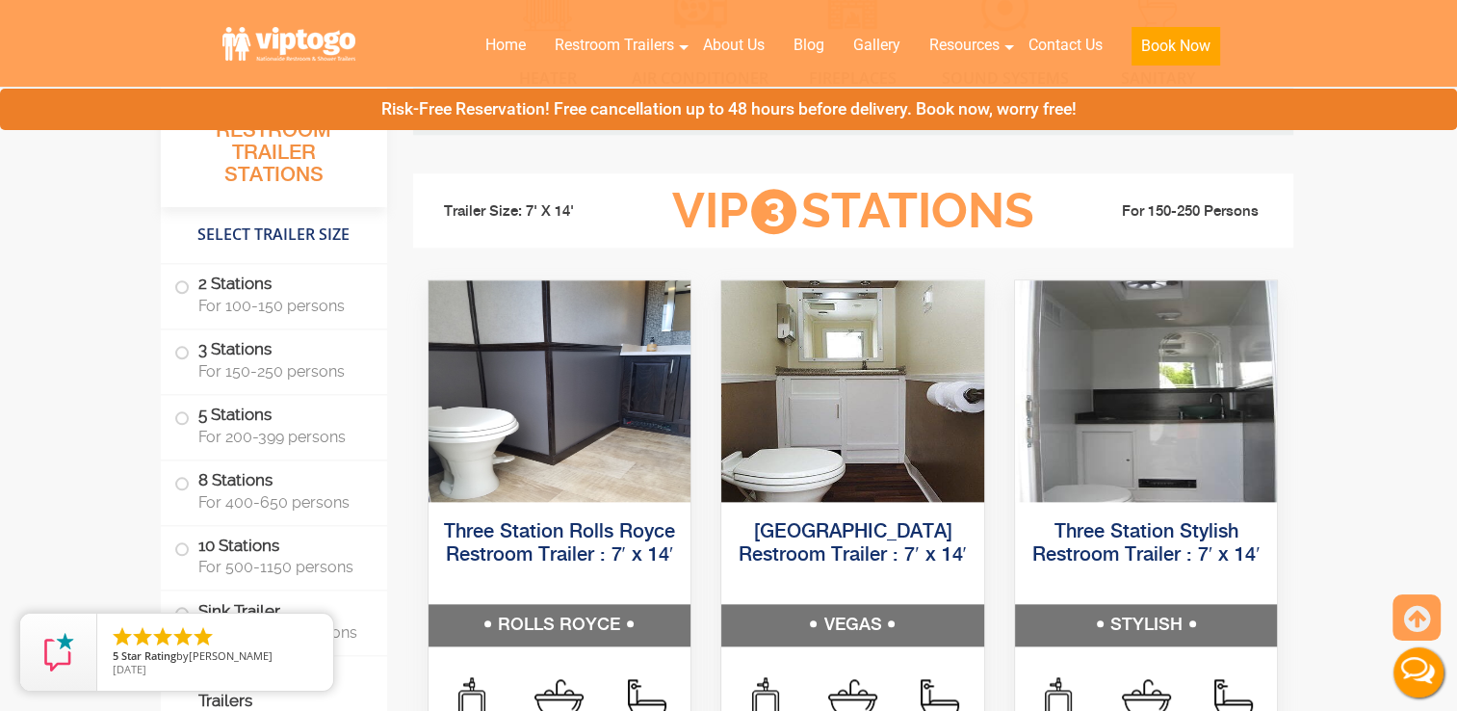
scroll to position [2067, 0]
